Goal: Use online tool/utility: Utilize a website feature to perform a specific function

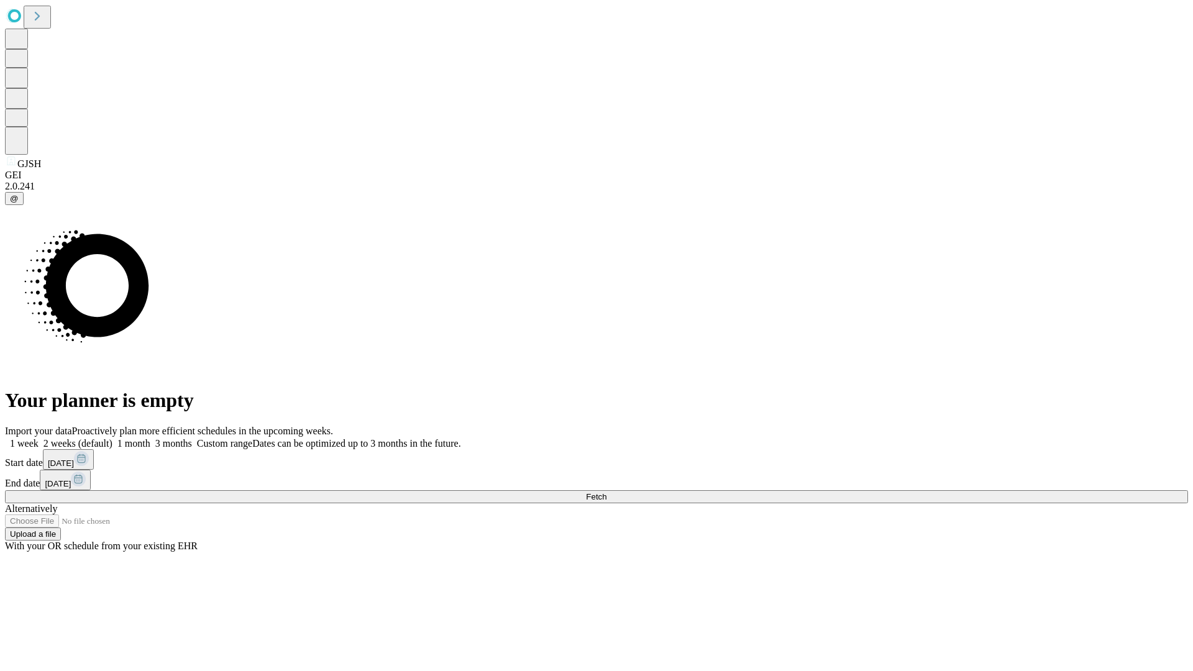
click at [607, 492] on span "Fetch" at bounding box center [596, 496] width 21 height 9
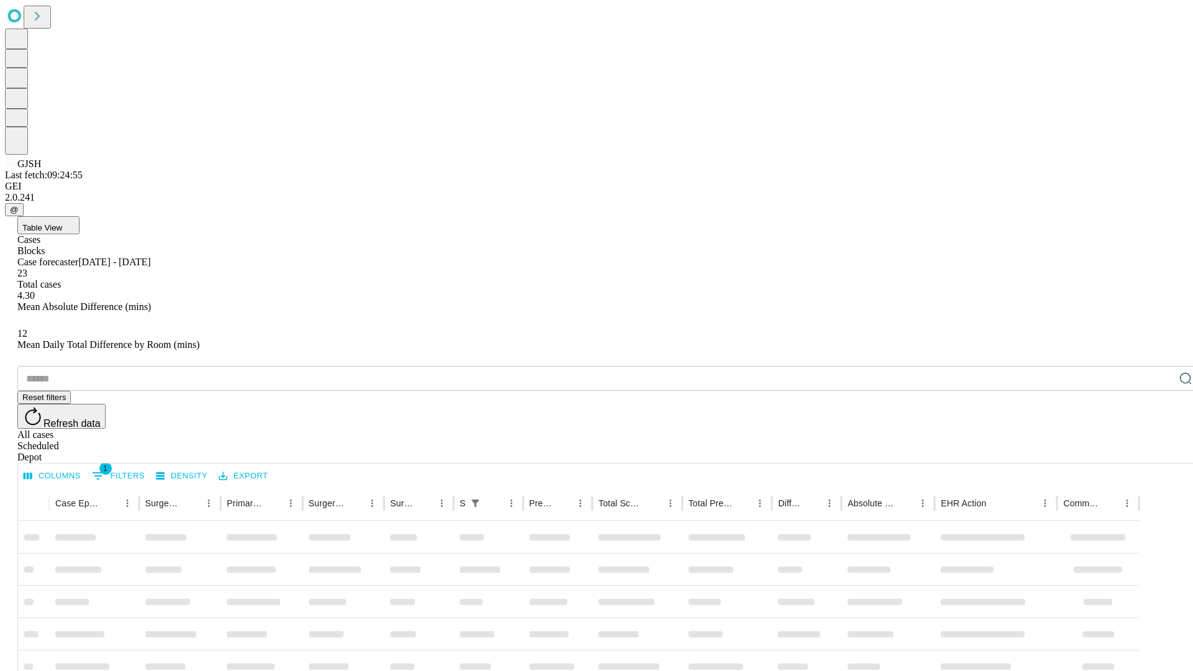
click at [62, 223] on span "Table View" at bounding box center [42, 227] width 40 height 9
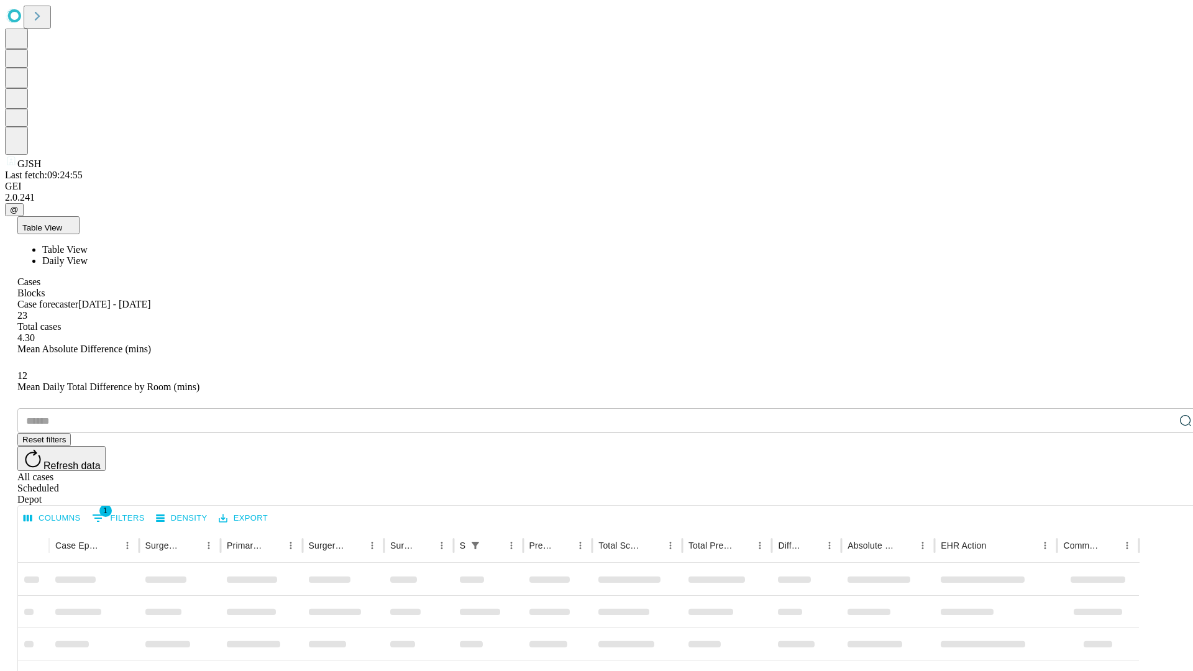
click at [88, 255] on span "Daily View" at bounding box center [64, 260] width 45 height 11
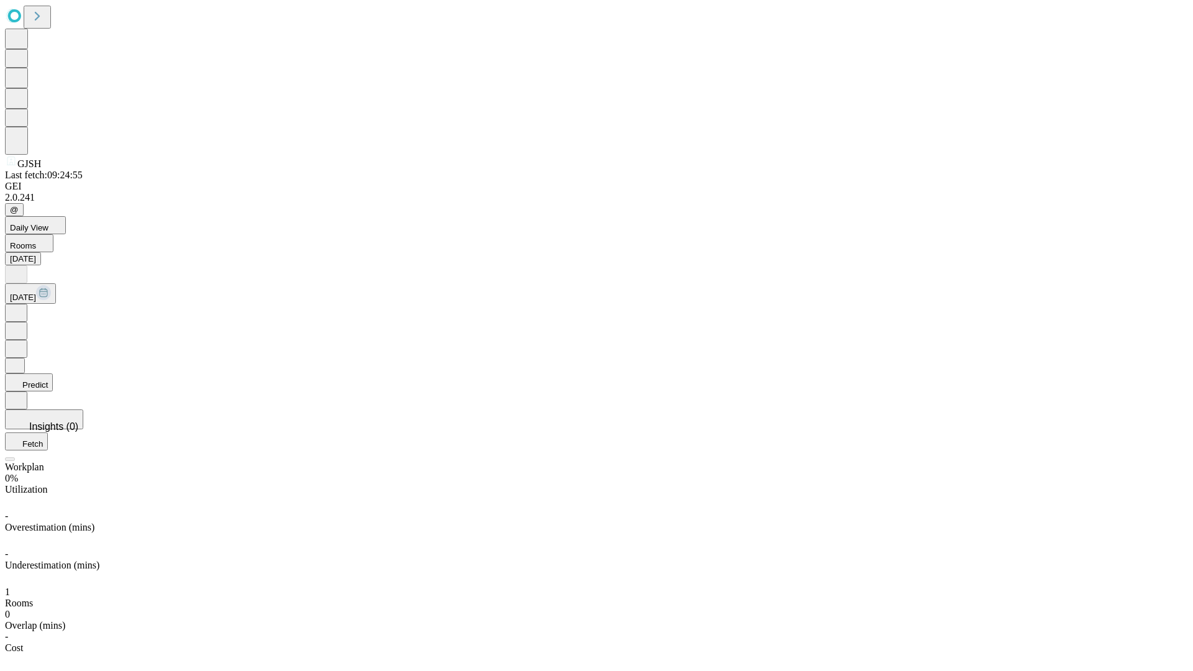
click at [53, 374] on button "Predict" at bounding box center [29, 383] width 48 height 18
